Goal: Task Accomplishment & Management: Manage account settings

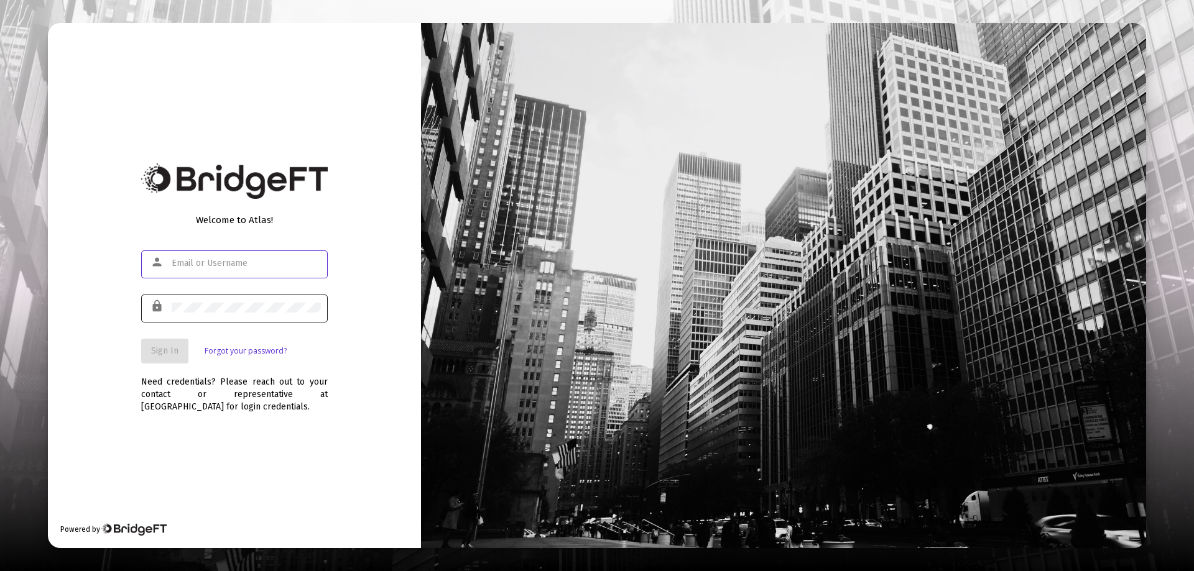
type input "[PERSON_NAME][EMAIL_ADDRESS][DOMAIN_NAME]"
click at [203, 301] on div at bounding box center [246, 307] width 149 height 30
click at [179, 345] on button "Sign In" at bounding box center [164, 351] width 47 height 25
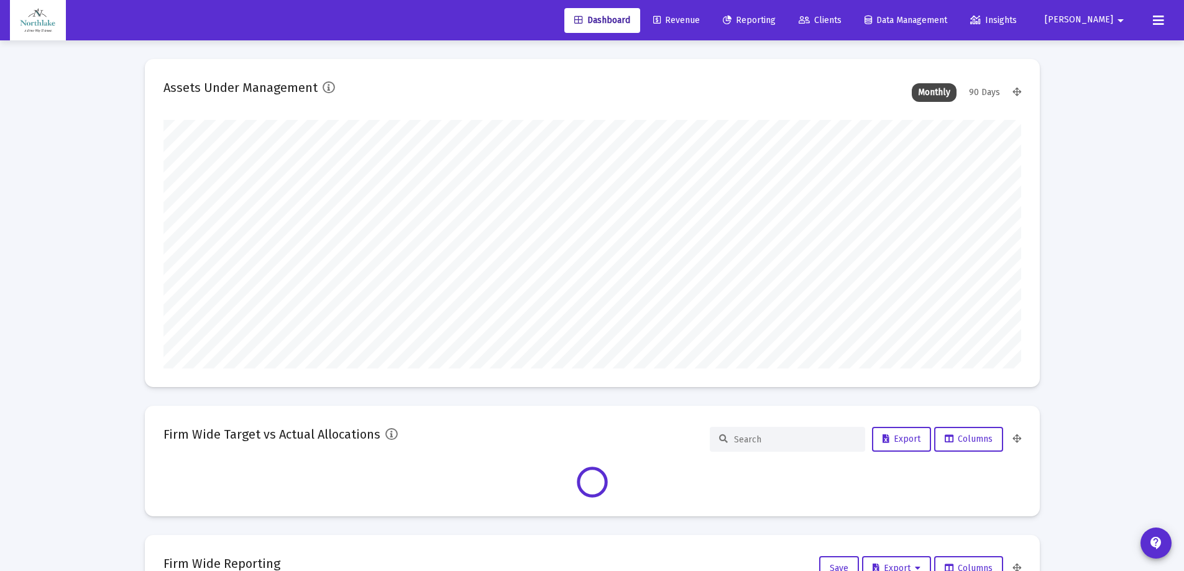
scroll to position [249, 858]
click at [1159, 18] on icon at bounding box center [1158, 20] width 11 height 15
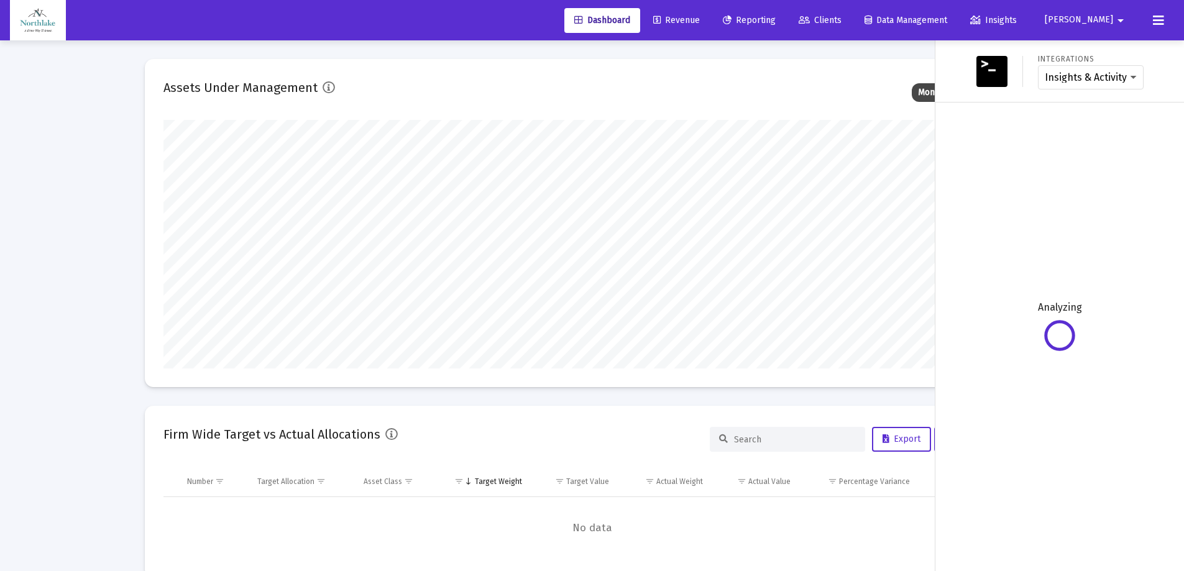
click at [1116, 19] on mat-icon "arrow_drop_down" at bounding box center [1120, 20] width 15 height 25
click at [1116, 48] on span "Settings" at bounding box center [1129, 53] width 37 height 30
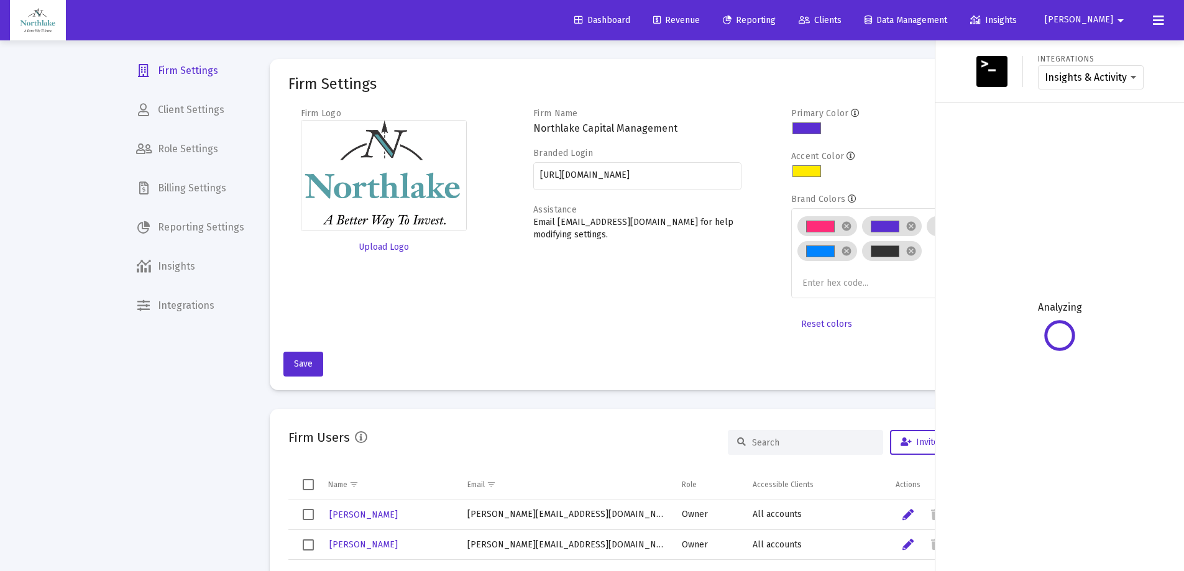
click at [177, 301] on div at bounding box center [592, 285] width 1184 height 571
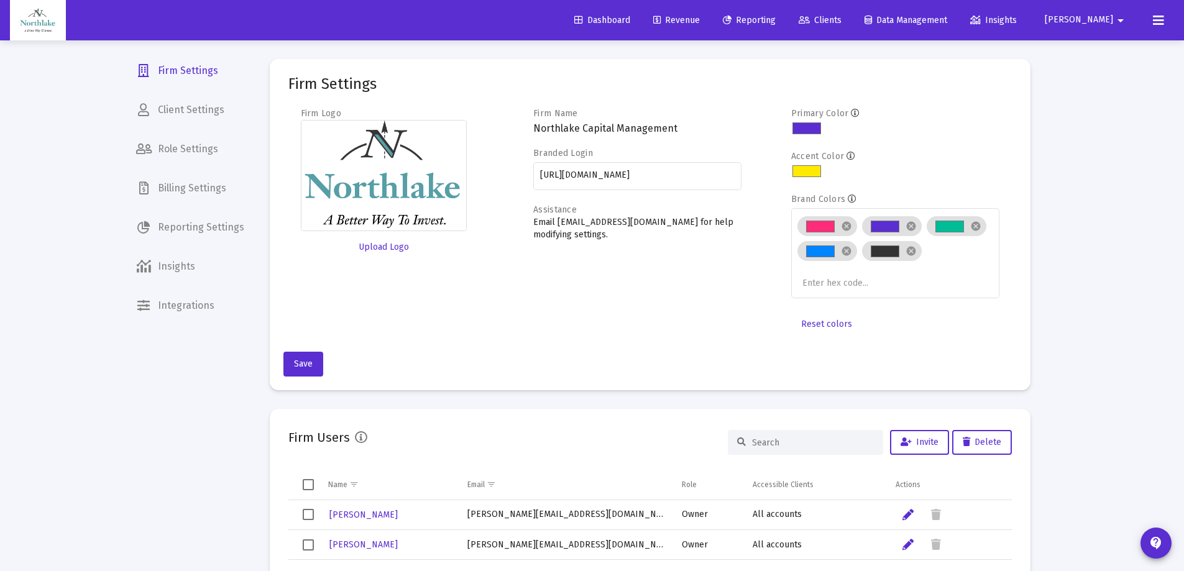
click at [173, 307] on span "Integrations" at bounding box center [190, 306] width 128 height 30
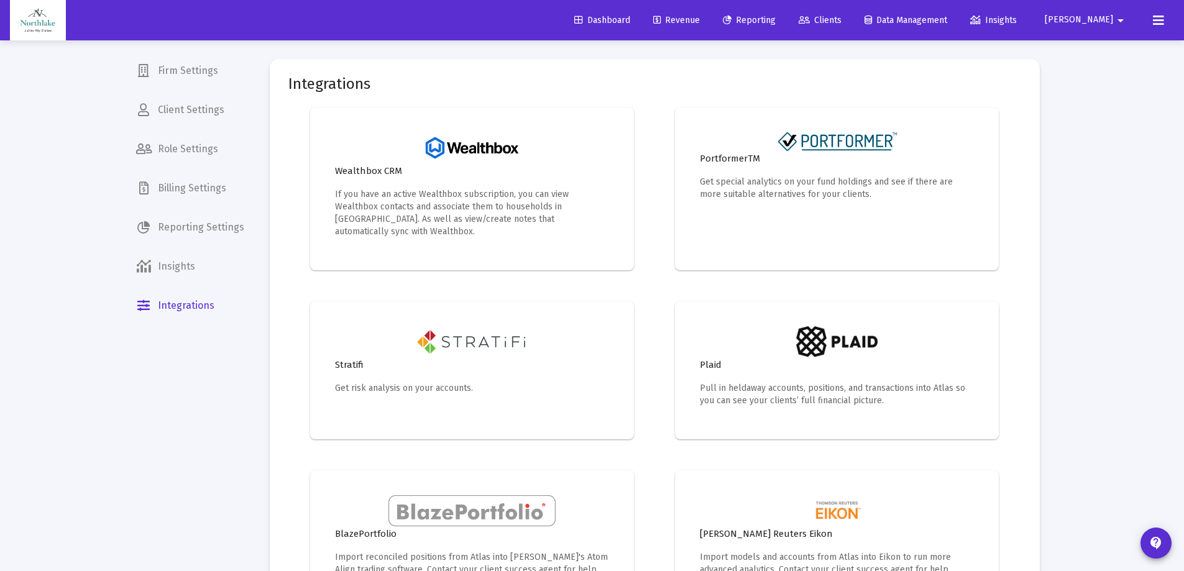
click at [179, 228] on span "Reporting Settings" at bounding box center [190, 228] width 128 height 30
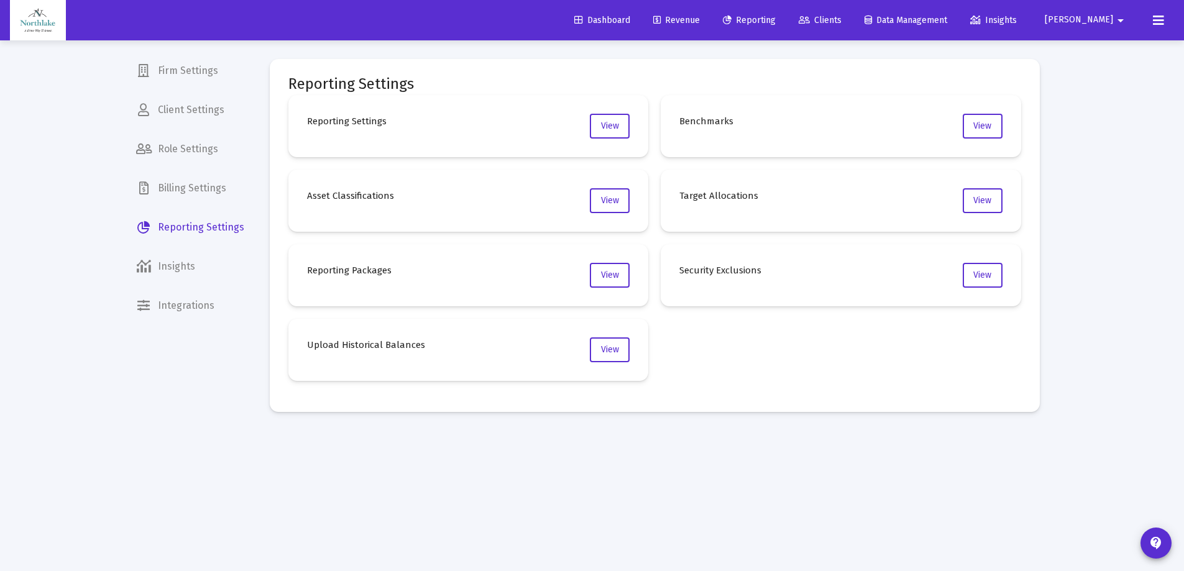
click at [180, 70] on span "Firm Settings" at bounding box center [190, 71] width 128 height 30
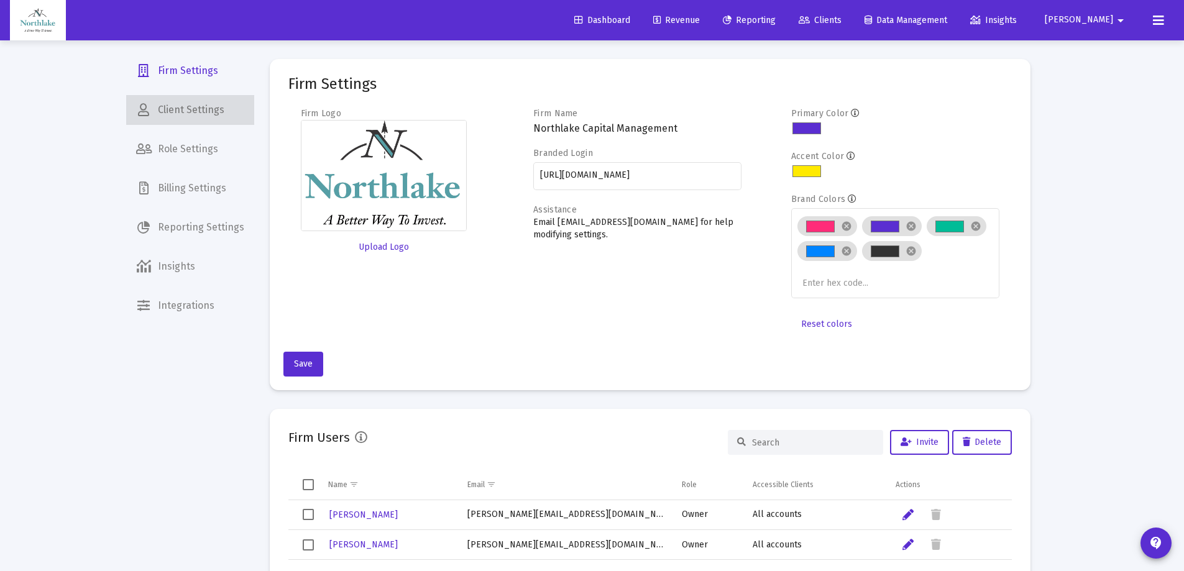
click at [205, 96] on span "Client Settings" at bounding box center [190, 110] width 128 height 30
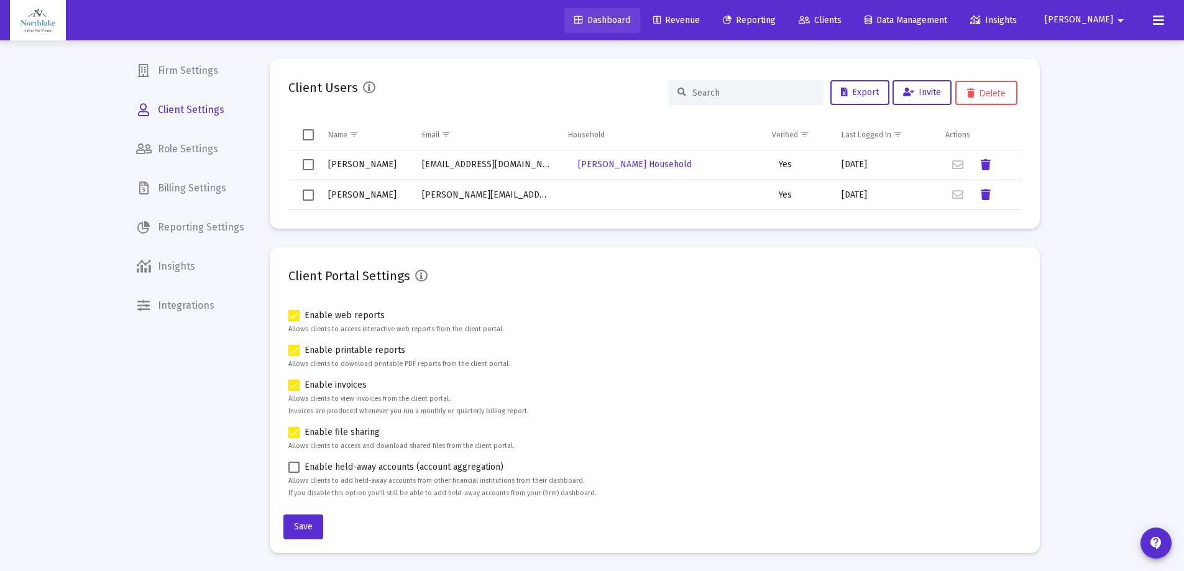
click at [630, 21] on span "Dashboard" at bounding box center [602, 20] width 56 height 11
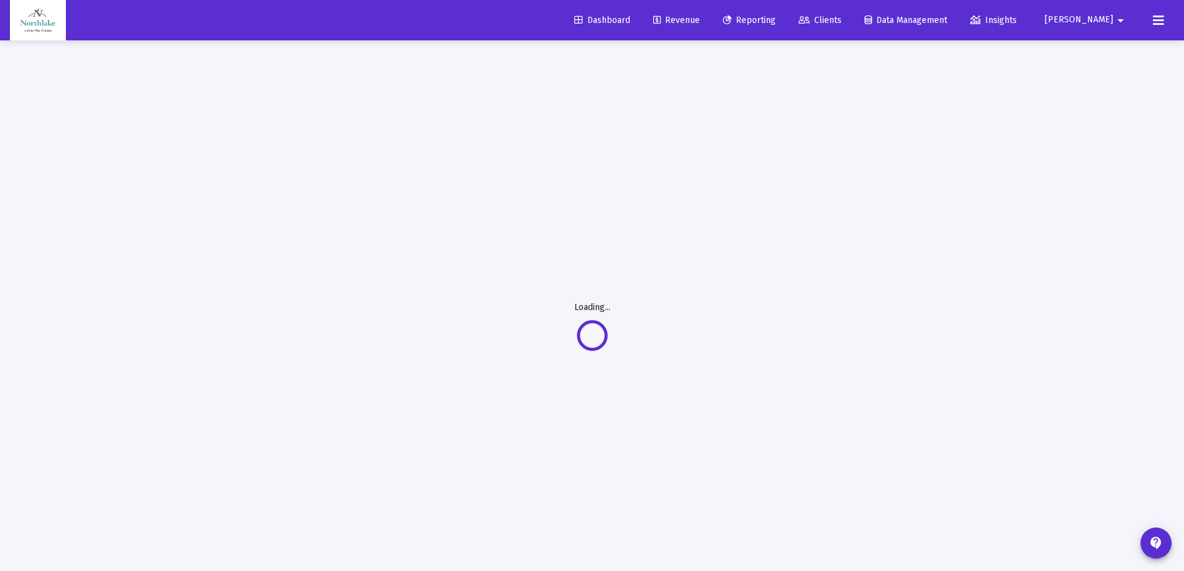
click at [810, 16] on icon at bounding box center [804, 20] width 11 height 9
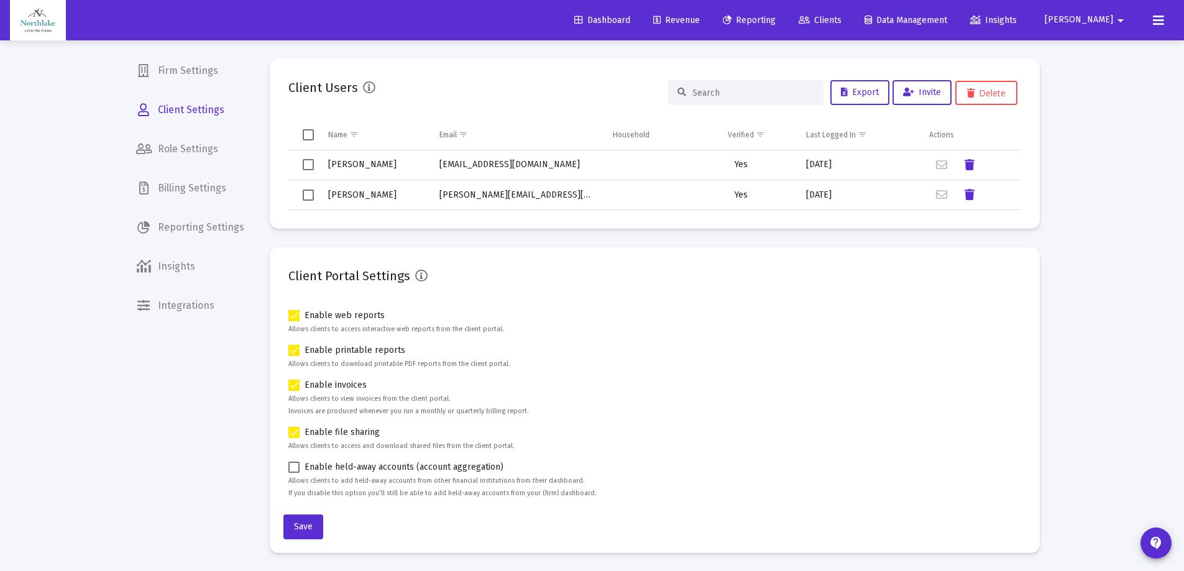
click at [842, 17] on span "Clients" at bounding box center [820, 20] width 43 height 11
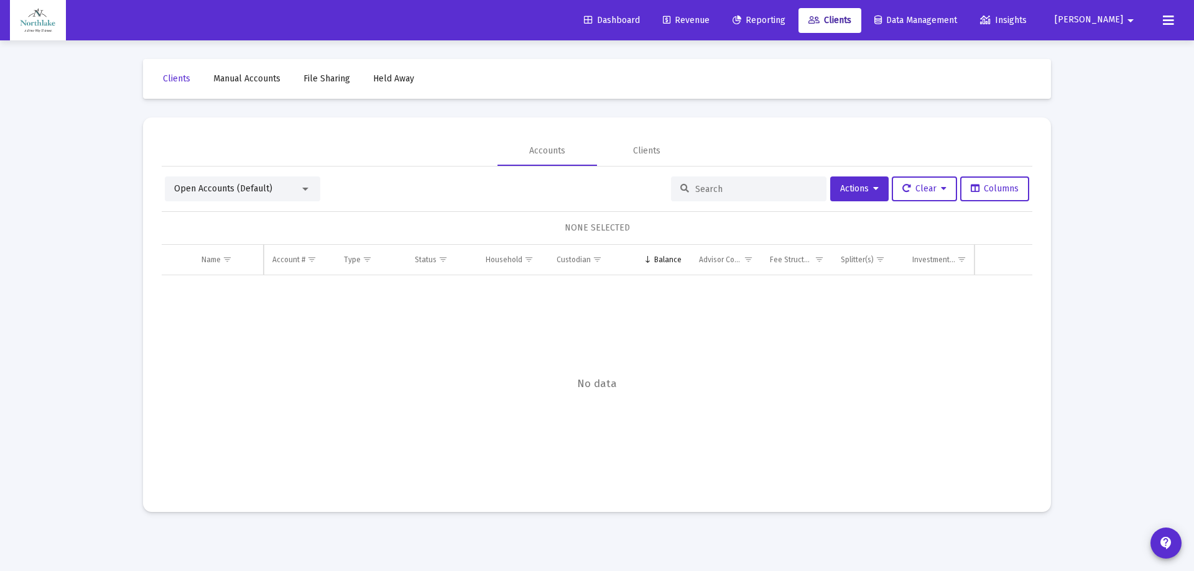
click at [675, 106] on div "Clients Manual Accounts File Sharing Held Away Accounts Clients Open Accounts (…" at bounding box center [597, 285] width 932 height 490
click at [643, 147] on div "Clients" at bounding box center [646, 151] width 27 height 12
